Goal: Navigation & Orientation: Find specific page/section

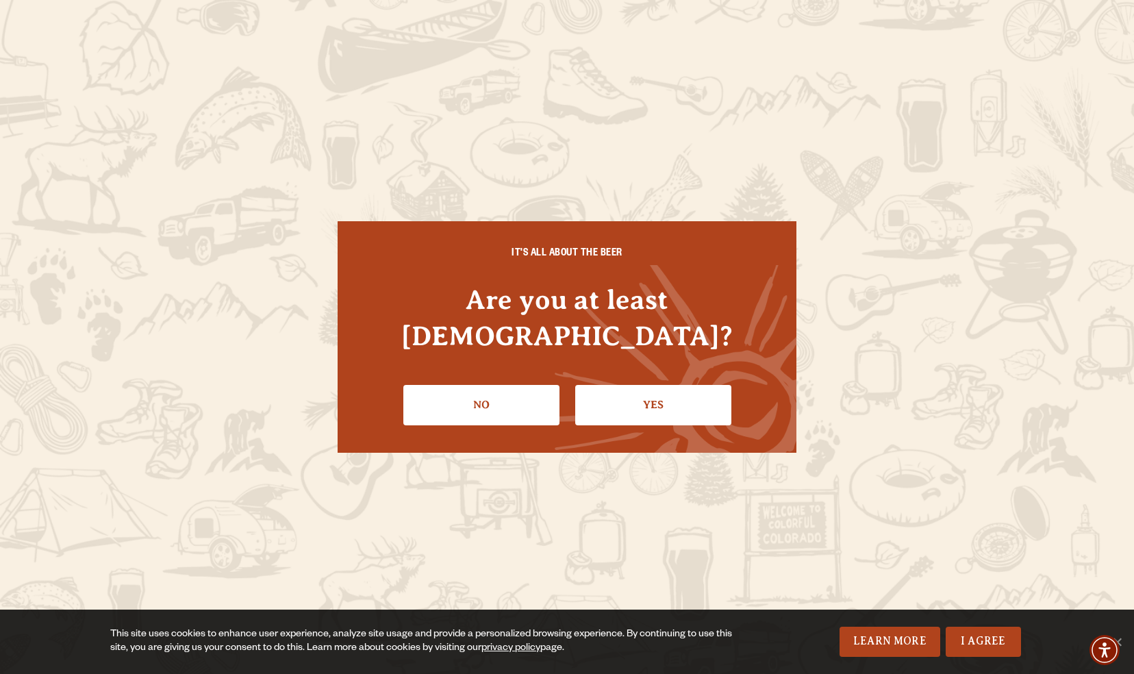
click at [647, 375] on li "Yes" at bounding box center [653, 400] width 156 height 50
click at [647, 385] on link "Yes" at bounding box center [653, 405] width 156 height 40
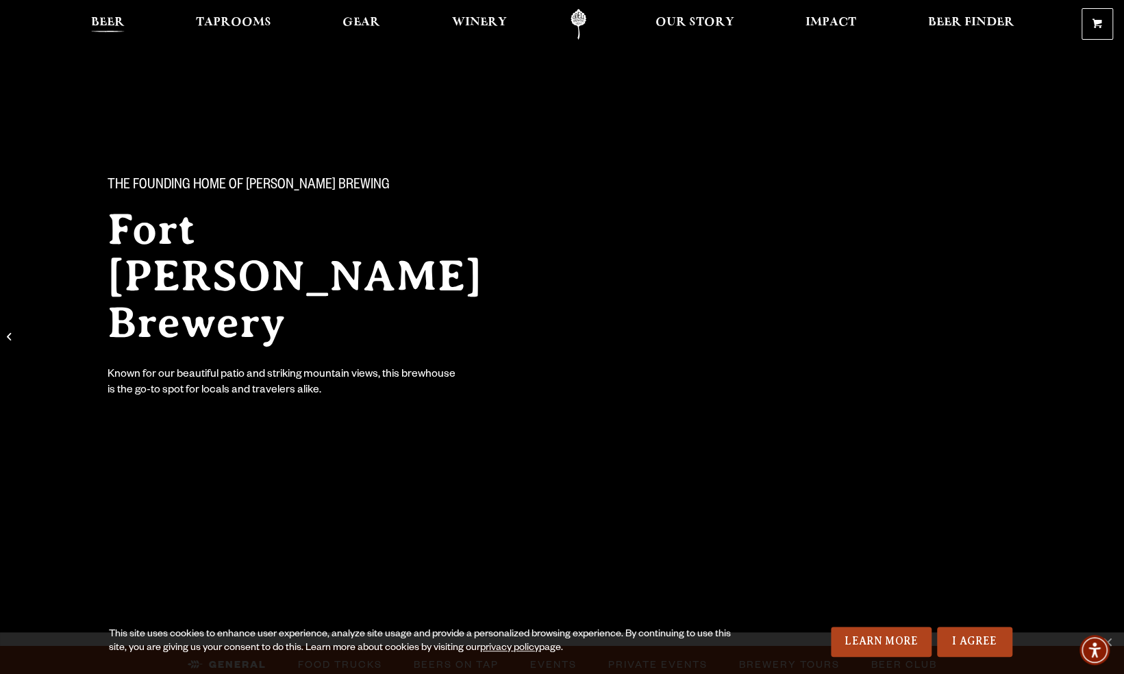
click at [103, 21] on span "Beer" at bounding box center [108, 22] width 34 height 11
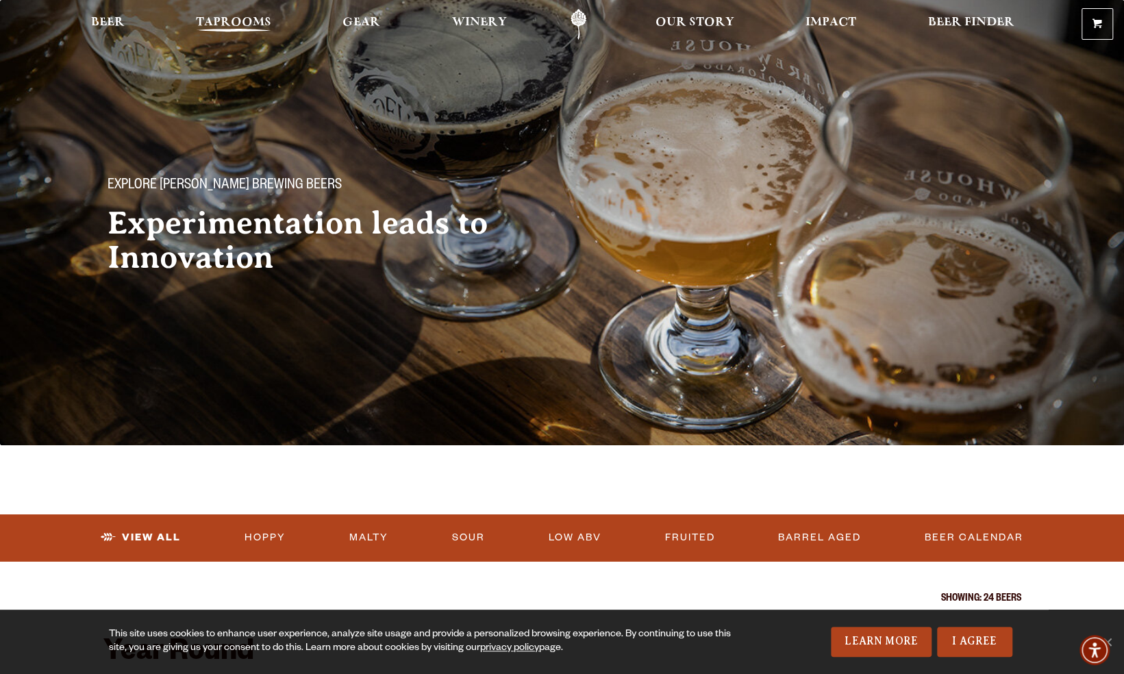
click at [248, 23] on span "Taprooms" at bounding box center [233, 22] width 75 height 11
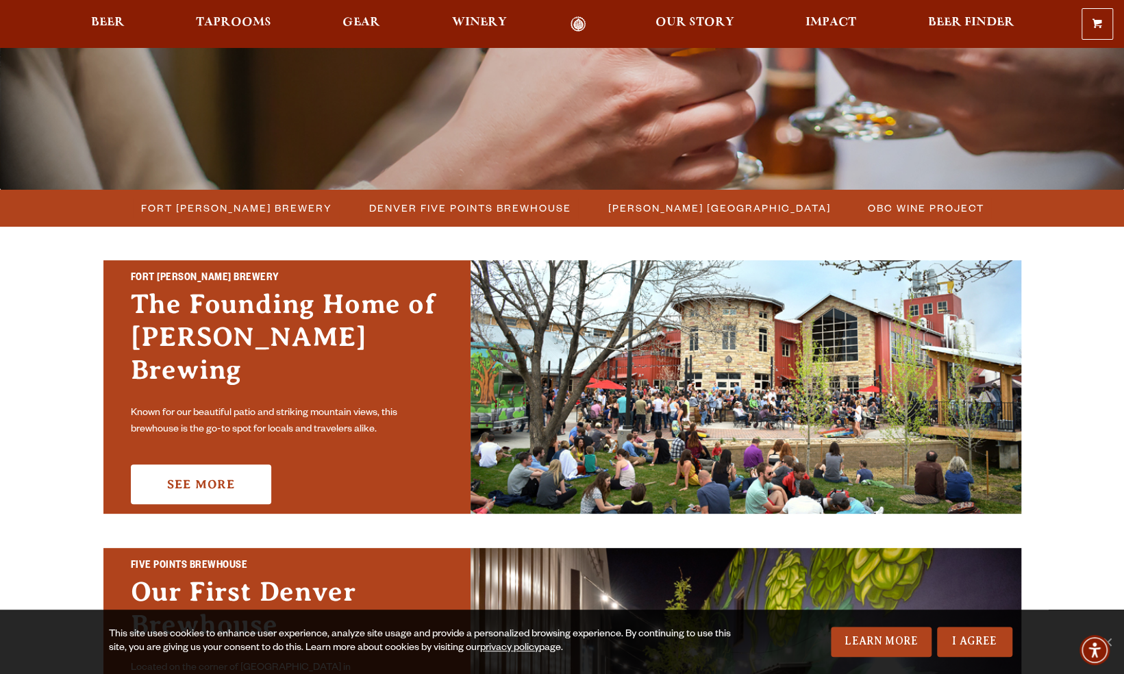
scroll to position [260, 0]
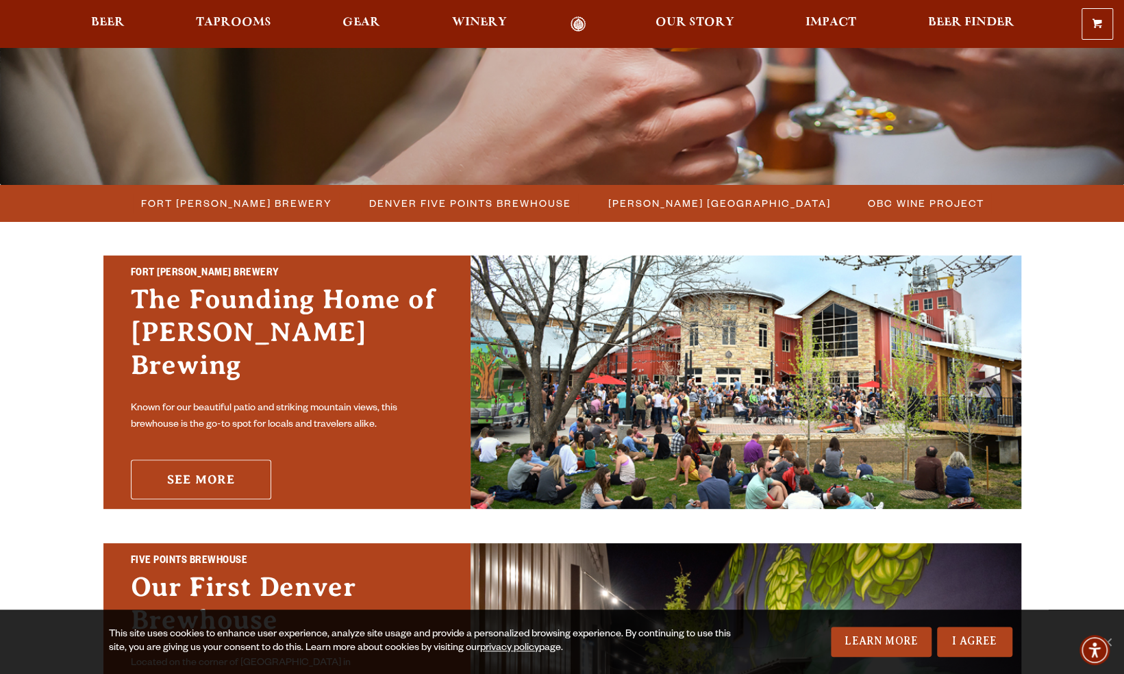
click at [208, 460] on link "See More" at bounding box center [201, 480] width 140 height 40
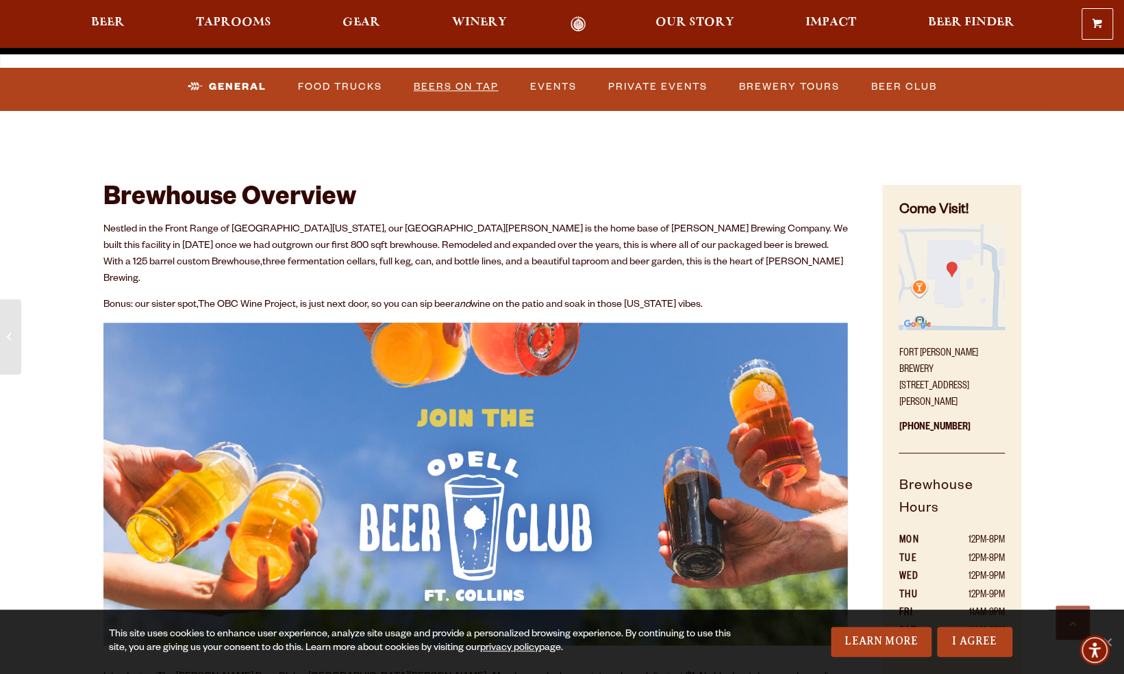
click at [444, 86] on link "Beers on Tap" at bounding box center [456, 87] width 96 height 32
